Goal: Use online tool/utility

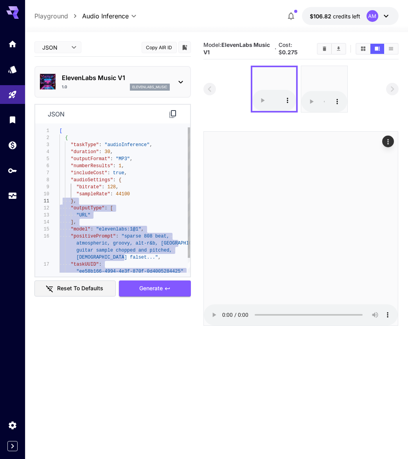
type textarea "**********"
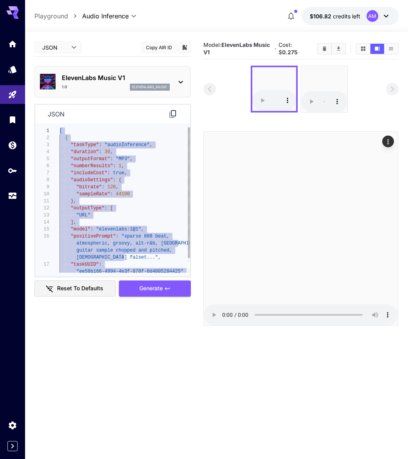
drag, startPoint x: 81, startPoint y: 272, endPoint x: 50, endPoint y: 129, distance: 146.4
